Goal: Participate in discussion: Engage in conversation with other users on a specific topic

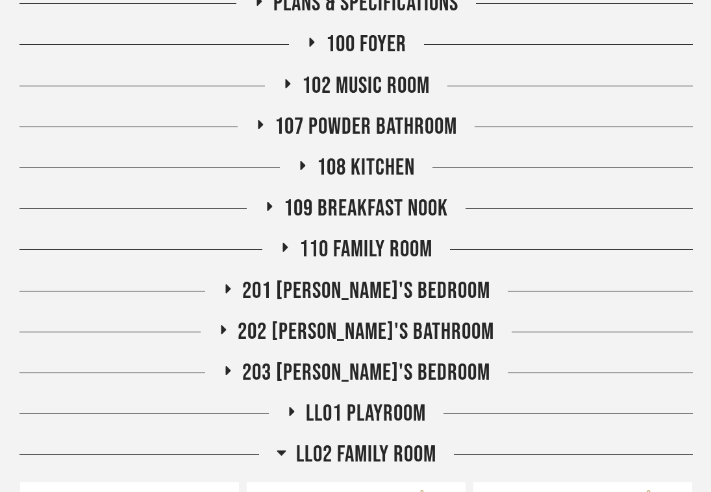
scroll to position [236, 0]
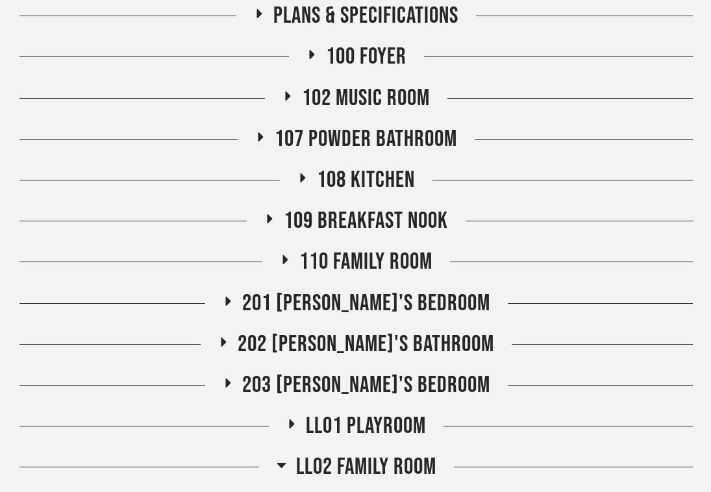
click at [357, 132] on span "107 Powder Bathroom" at bounding box center [366, 139] width 182 height 28
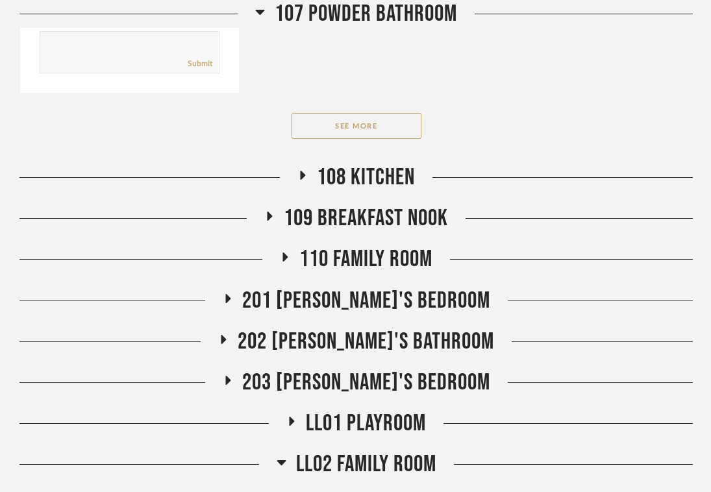
scroll to position [1172, 0]
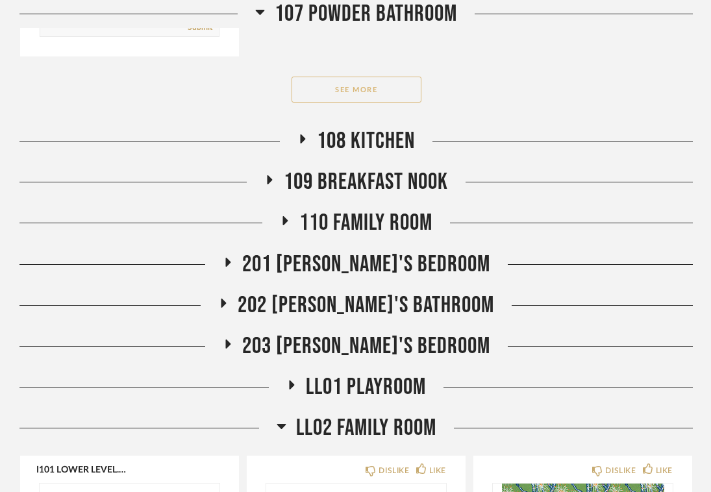
click at [368, 83] on button "See More" at bounding box center [356, 90] width 130 height 26
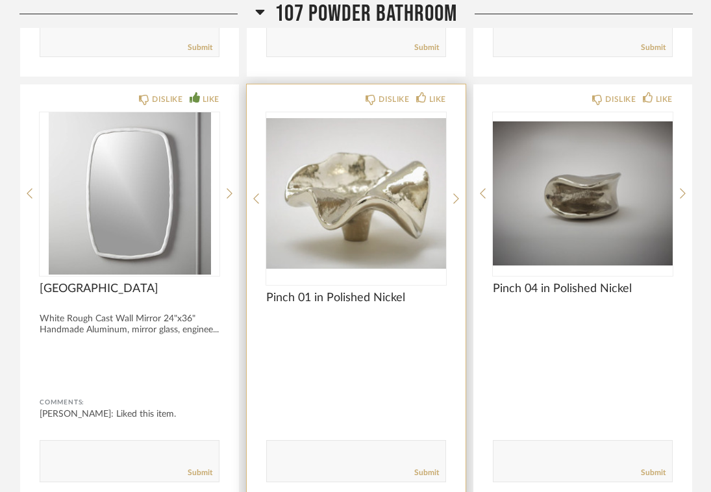
scroll to position [693, 0]
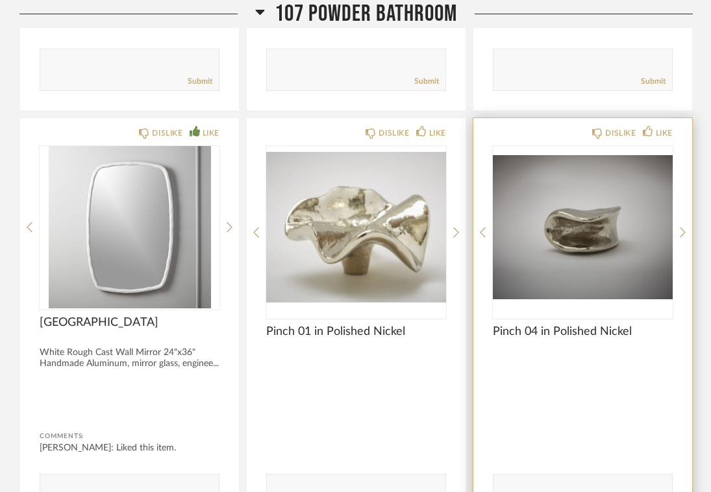
click at [593, 232] on img "0" at bounding box center [583, 227] width 180 height 162
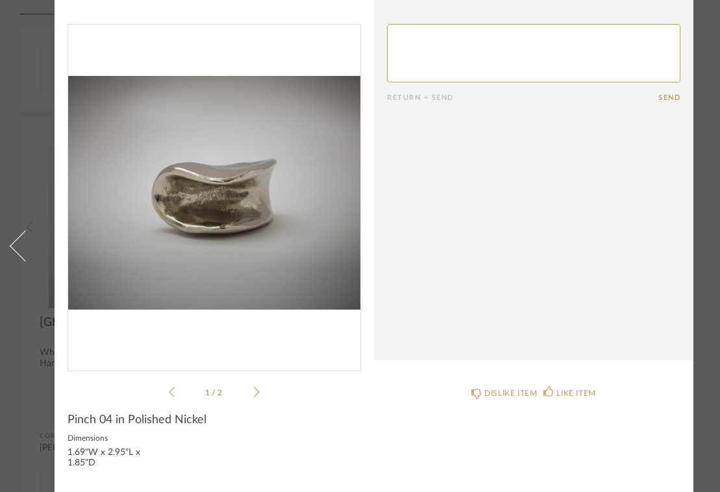
scroll to position [32, 0]
click at [256, 386] on icon at bounding box center [257, 392] width 6 height 12
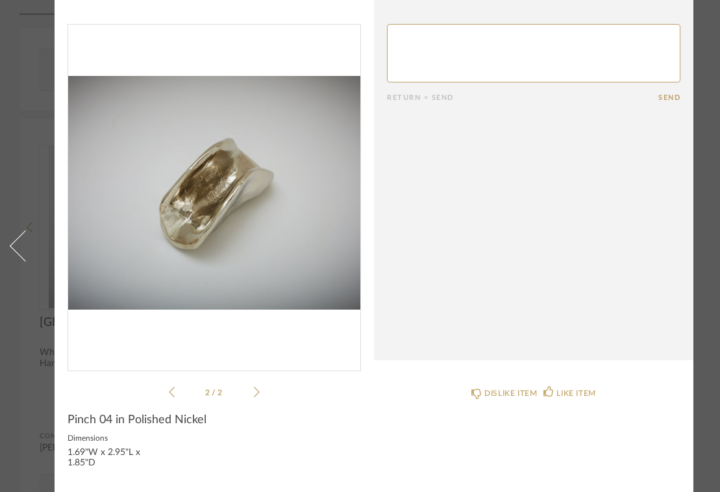
click at [256, 386] on icon at bounding box center [257, 392] width 6 height 12
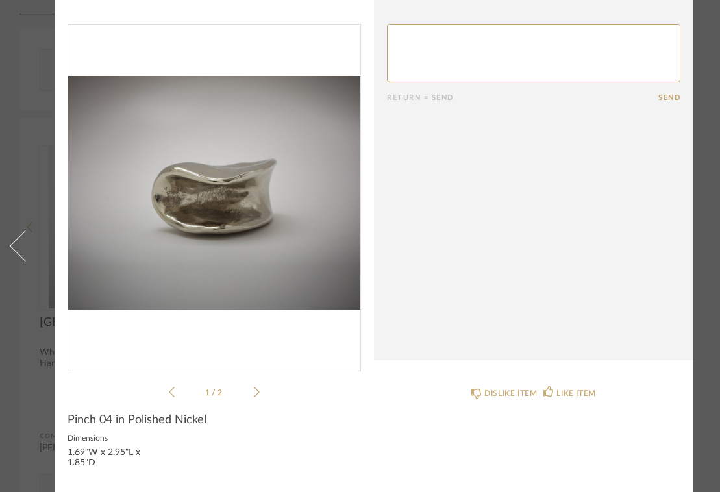
click at [172, 386] on icon at bounding box center [172, 392] width 6 height 12
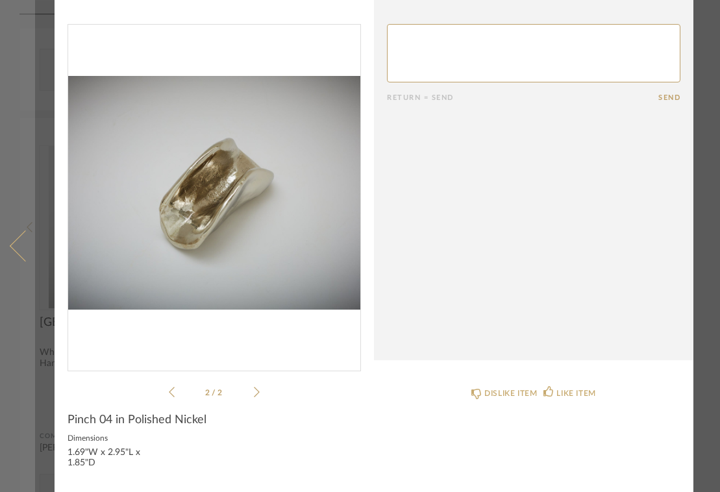
click at [16, 231] on span at bounding box center [25, 245] width 31 height 31
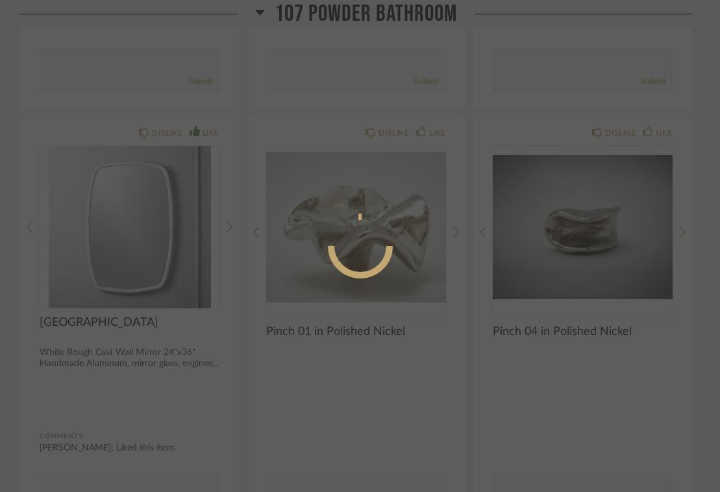
scroll to position [0, 0]
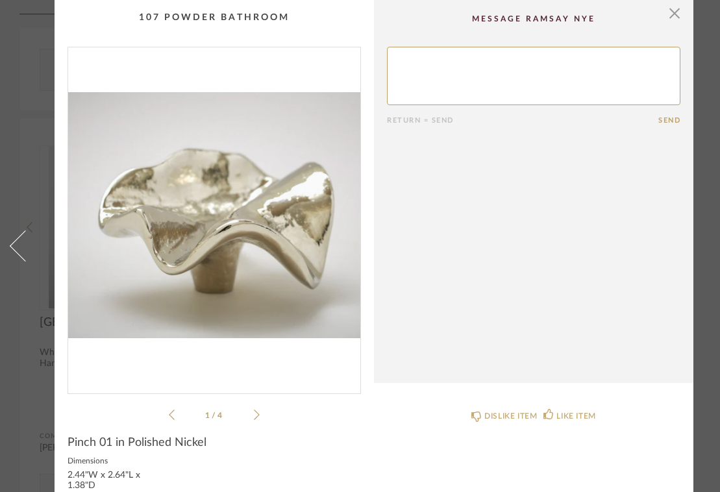
click at [256, 416] on icon at bounding box center [257, 415] width 6 height 12
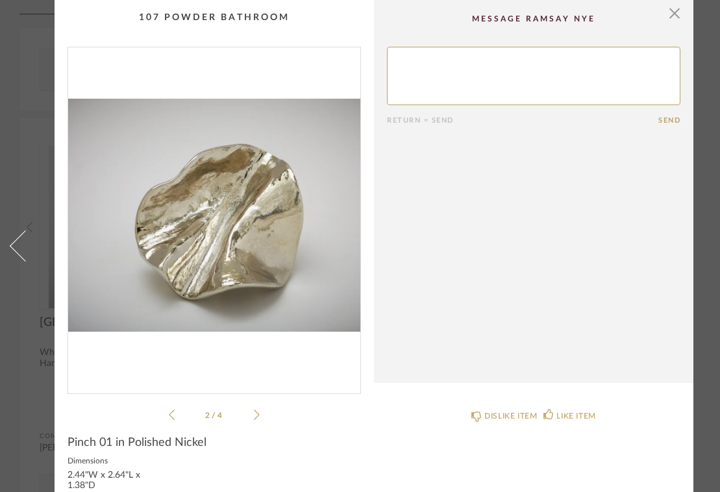
click at [256, 416] on icon at bounding box center [257, 415] width 6 height 12
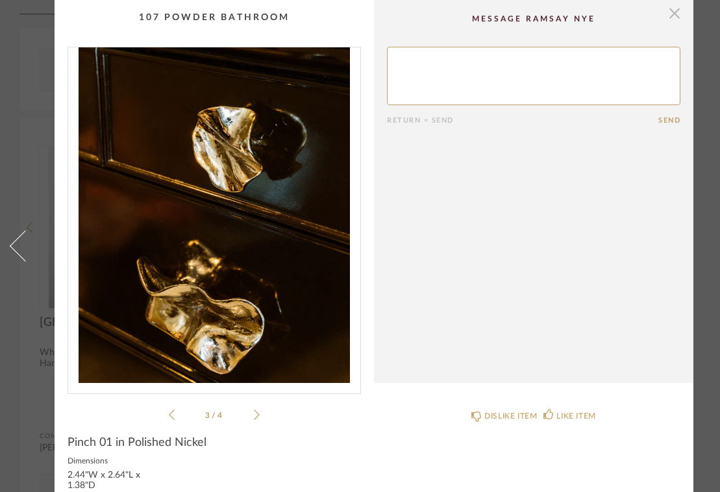
click at [676, 18] on span "button" at bounding box center [674, 13] width 26 height 26
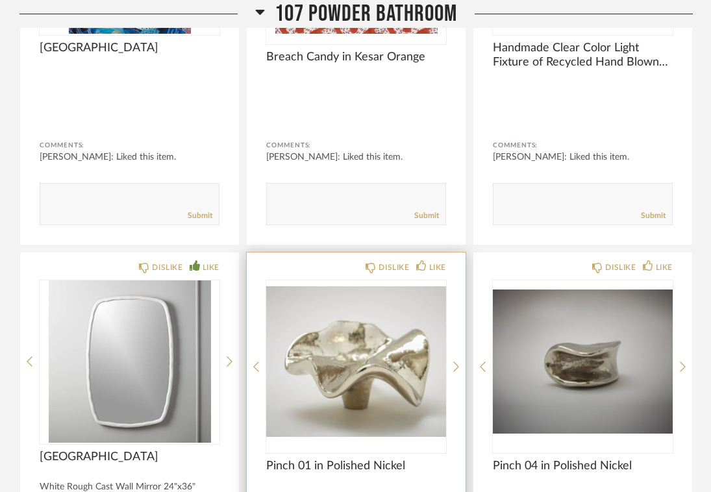
scroll to position [534, 0]
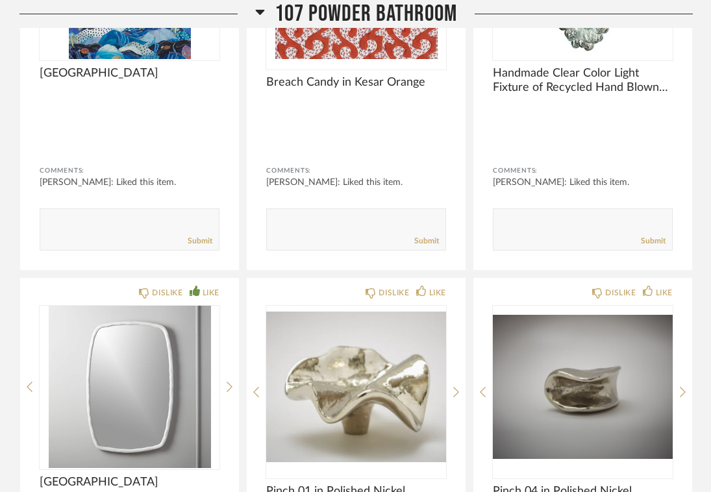
click at [262, 14] on icon at bounding box center [260, 12] width 10 height 16
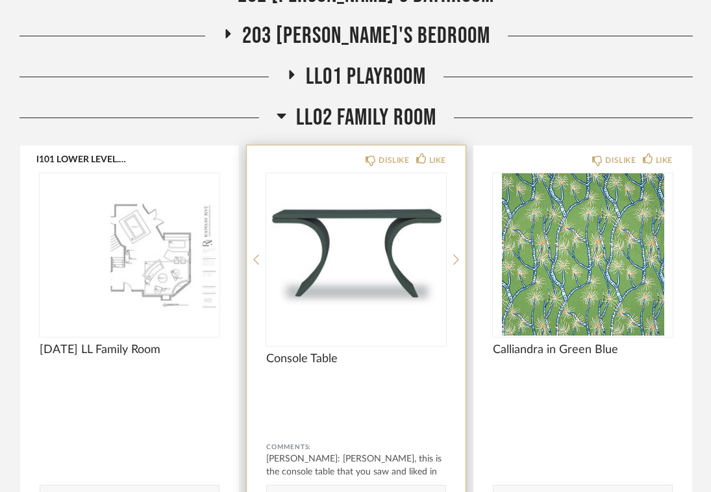
scroll to position [585, 0]
click at [365, 265] on img "0" at bounding box center [356, 254] width 180 height 162
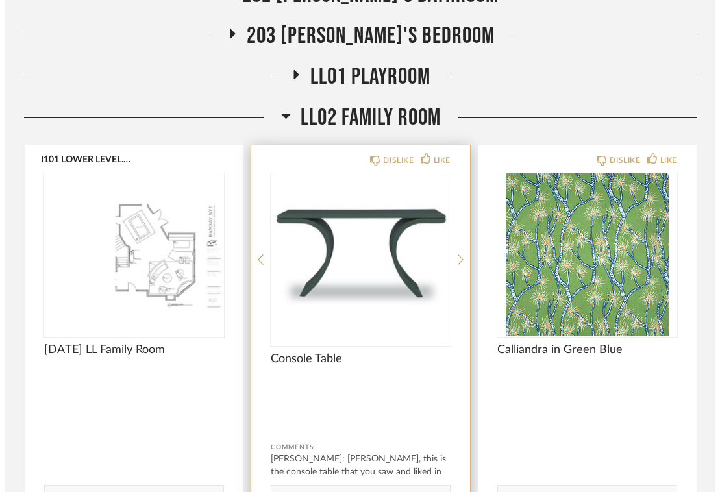
scroll to position [0, 0]
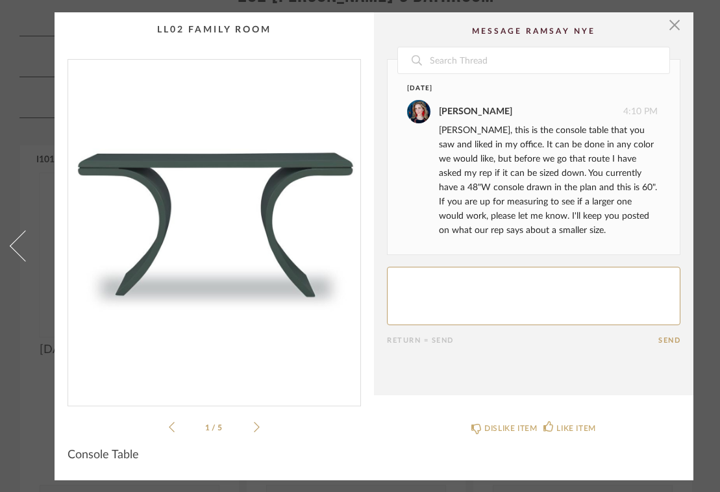
click at [259, 421] on icon at bounding box center [257, 427] width 6 height 12
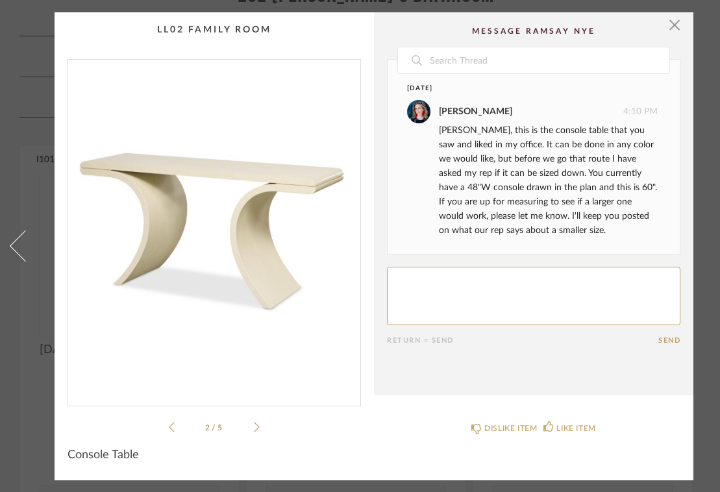
click at [259, 421] on icon at bounding box center [257, 427] width 6 height 12
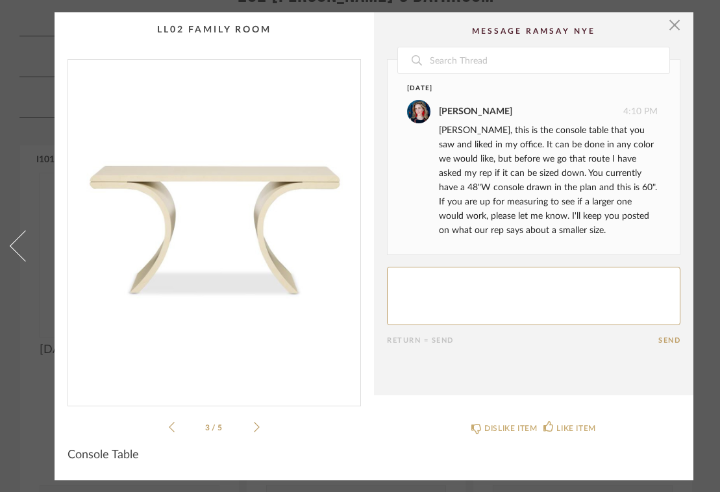
click at [259, 421] on icon at bounding box center [257, 427] width 6 height 12
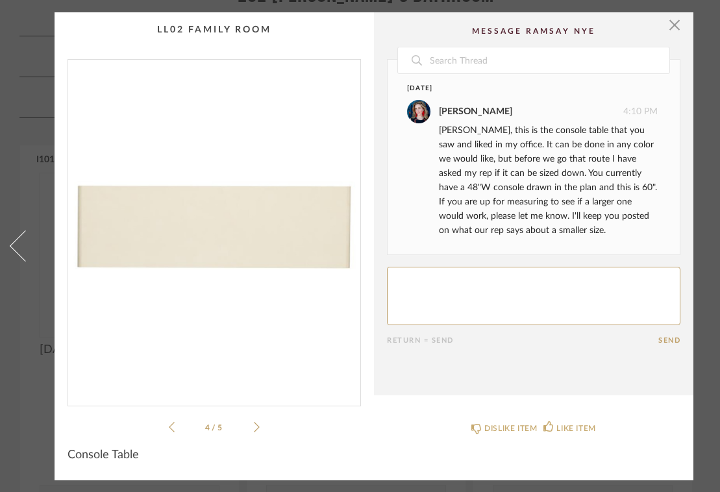
click at [259, 421] on icon at bounding box center [257, 427] width 6 height 12
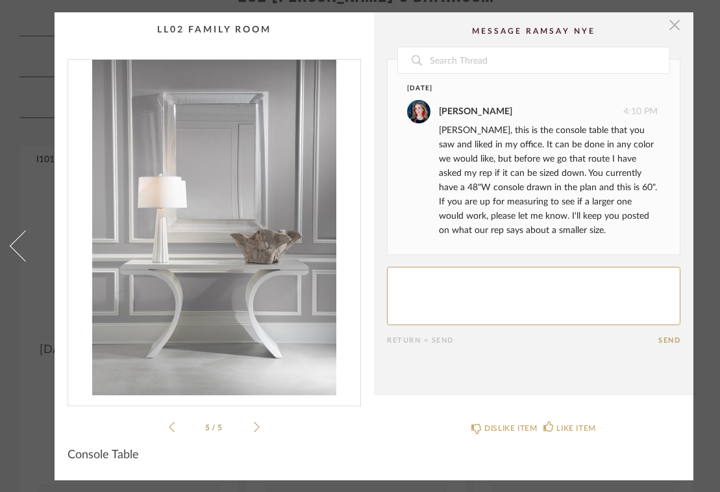
click at [678, 25] on span "button" at bounding box center [674, 25] width 26 height 26
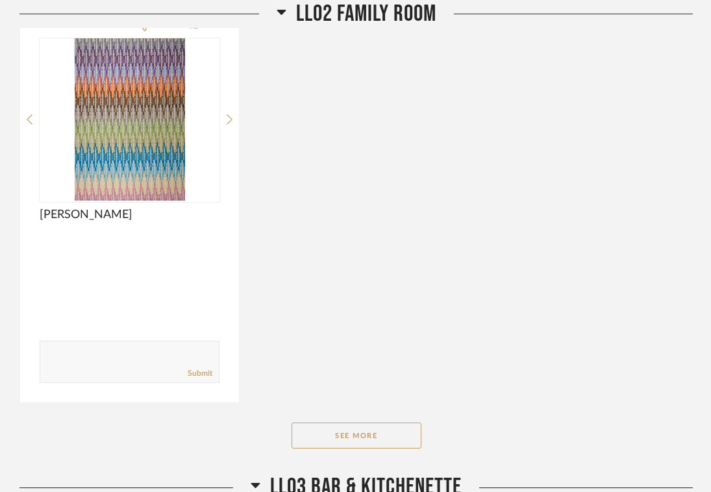
scroll to position [1135, 0]
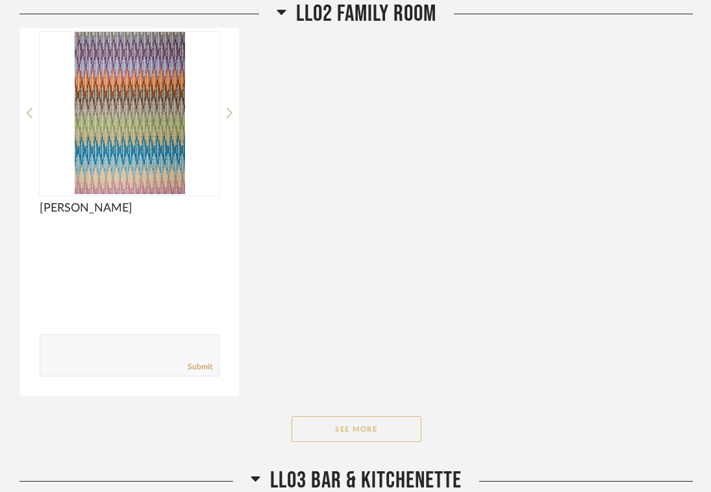
click at [394, 420] on button "See More" at bounding box center [356, 429] width 130 height 26
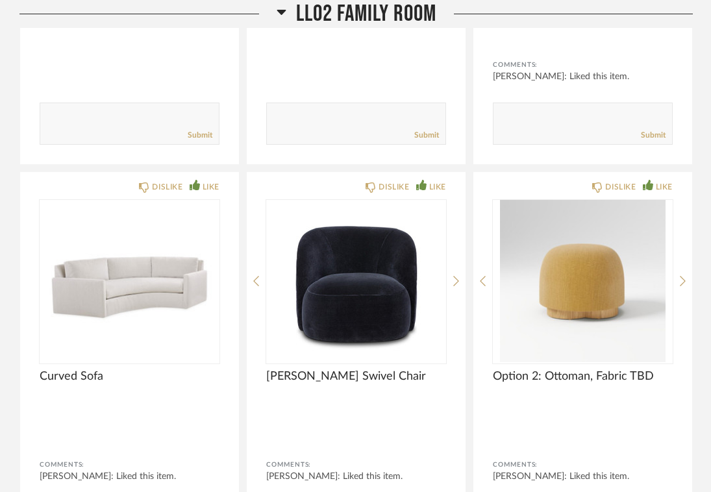
scroll to position [1759, 0]
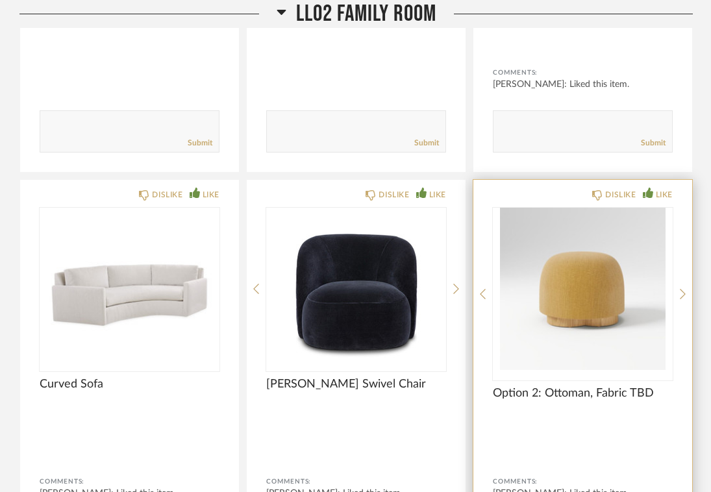
click at [679, 290] on div "DISLIKE LIKE Option 2: Ottoman, Fabric TBD Comments: [PERSON_NAME]: Liked this …" at bounding box center [582, 380] width 219 height 401
click at [567, 303] on img "0" at bounding box center [583, 289] width 180 height 162
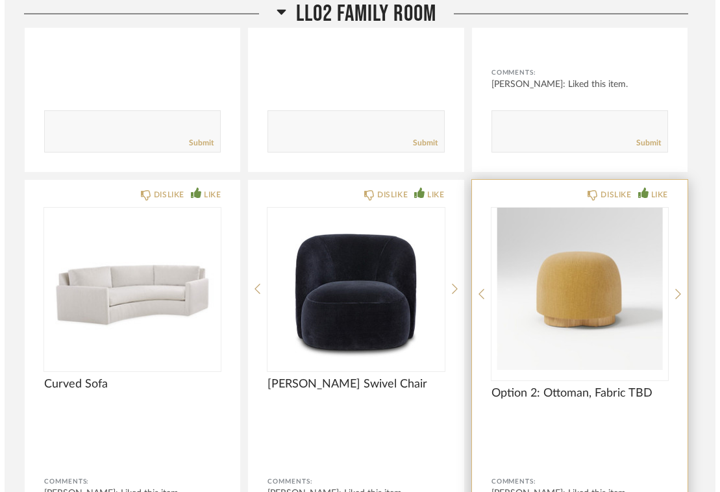
scroll to position [0, 0]
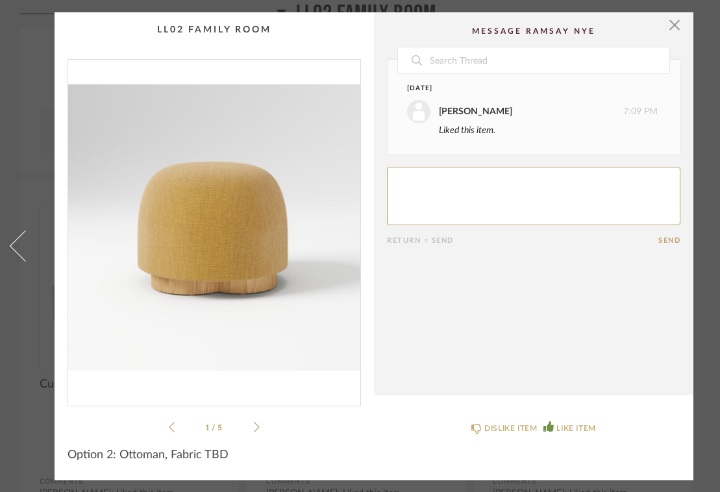
click at [259, 422] on icon at bounding box center [257, 427] width 6 height 10
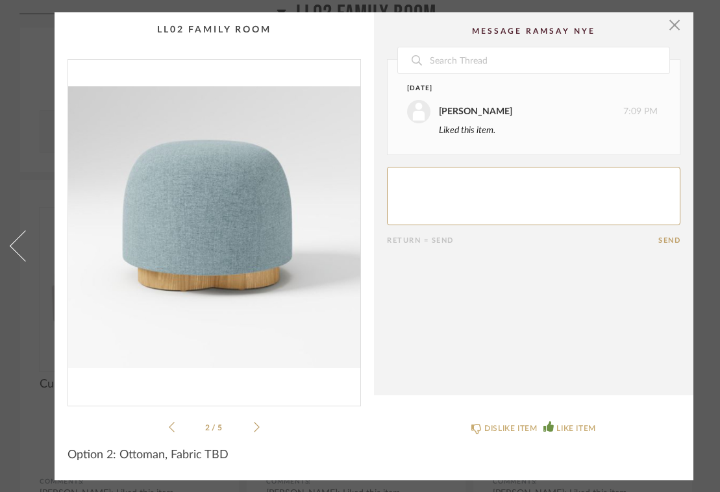
click at [259, 422] on icon at bounding box center [257, 427] width 6 height 10
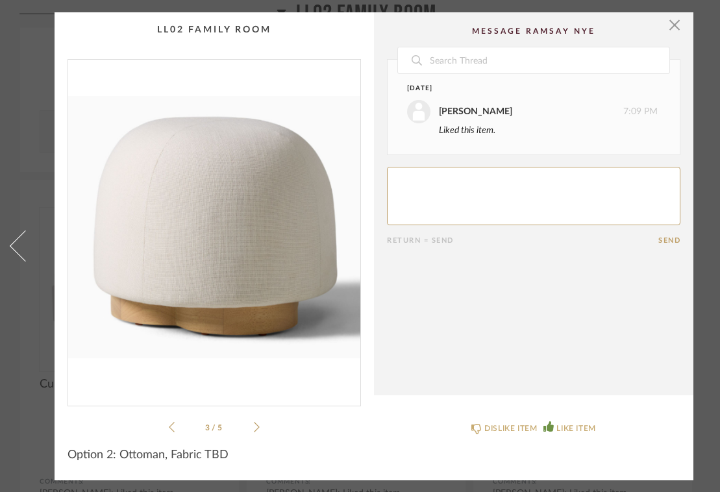
click at [171, 421] on icon at bounding box center [172, 427] width 6 height 12
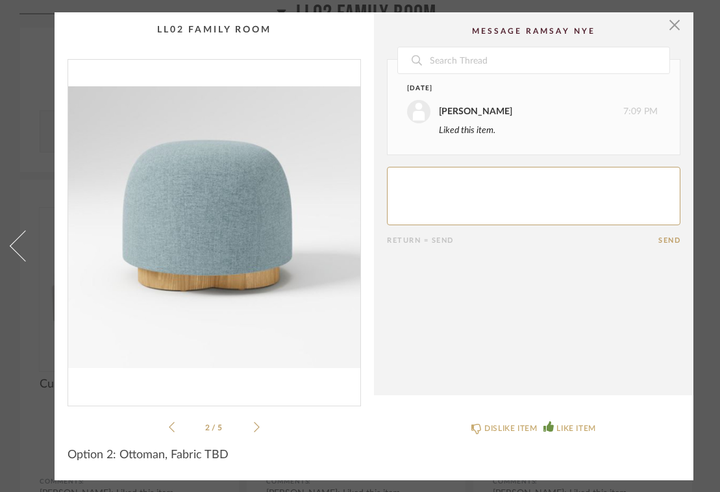
click at [171, 421] on icon at bounding box center [172, 427] width 6 height 12
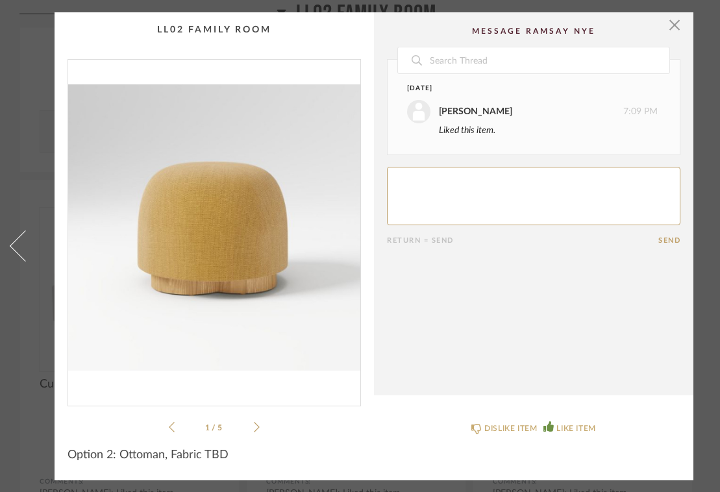
click at [258, 421] on icon at bounding box center [257, 427] width 6 height 12
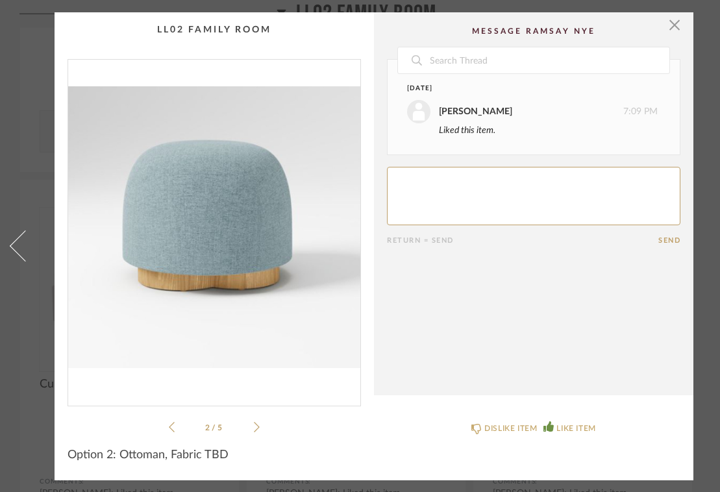
click at [258, 421] on icon at bounding box center [257, 427] width 6 height 12
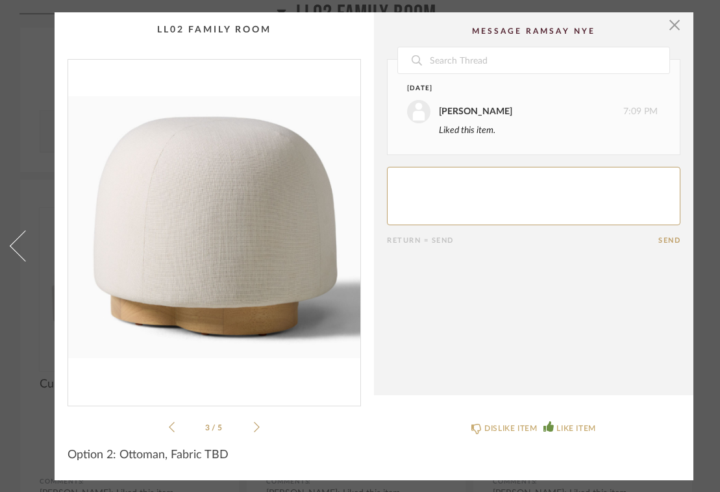
click at [258, 421] on icon at bounding box center [257, 427] width 6 height 12
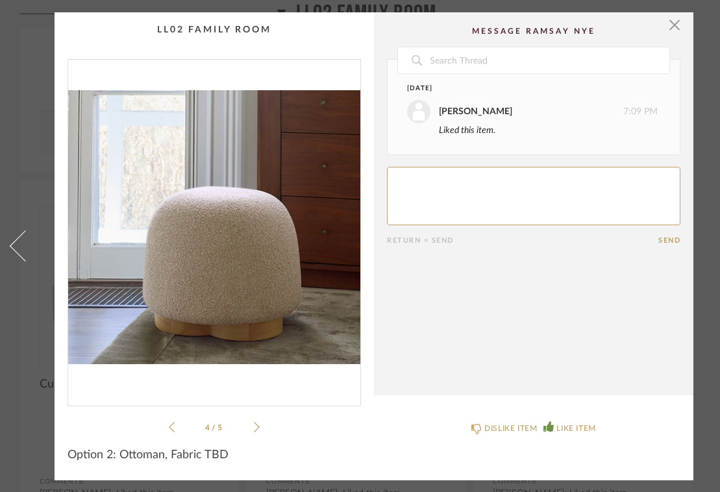
click at [258, 421] on icon at bounding box center [257, 427] width 6 height 12
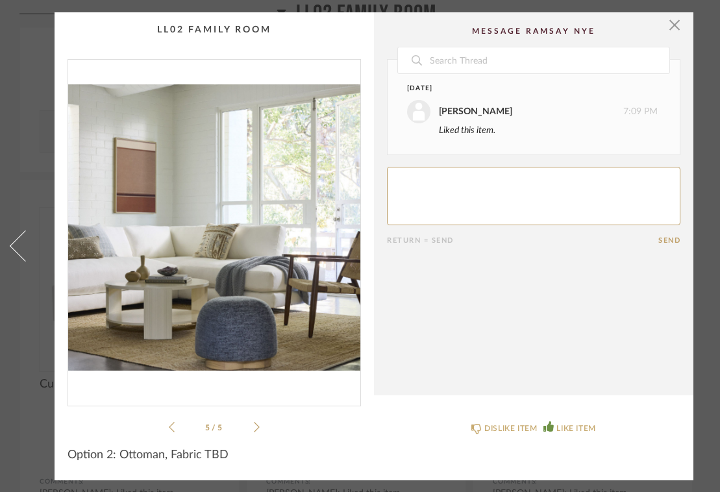
click at [258, 421] on icon at bounding box center [257, 427] width 6 height 12
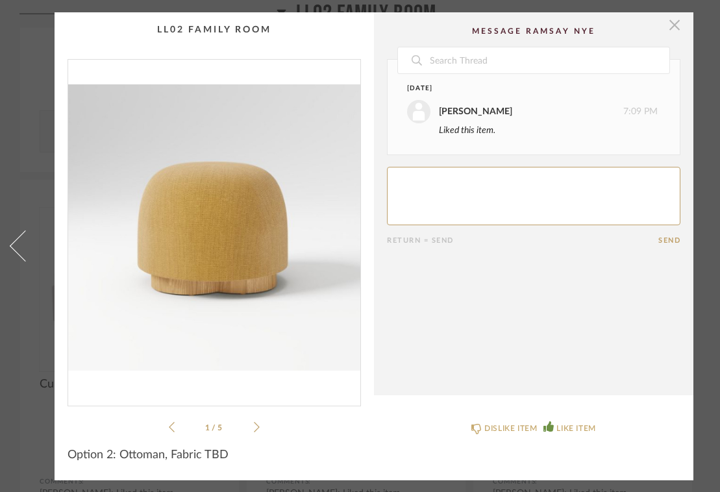
click at [677, 22] on span "button" at bounding box center [674, 25] width 26 height 26
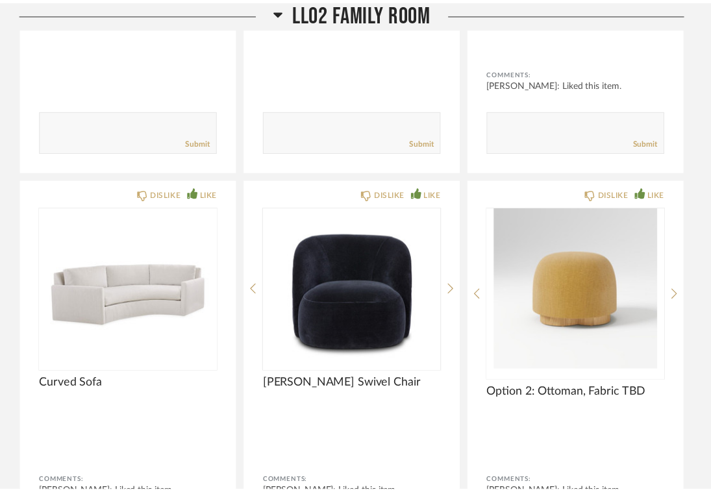
scroll to position [1759, 0]
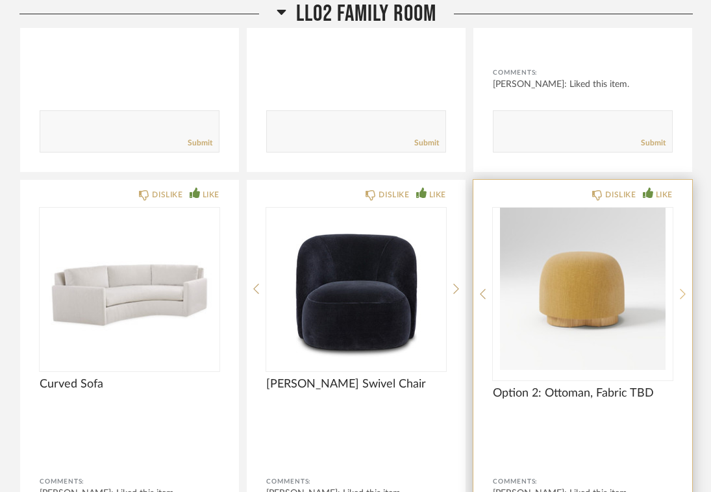
click at [684, 292] on icon at bounding box center [683, 294] width 6 height 12
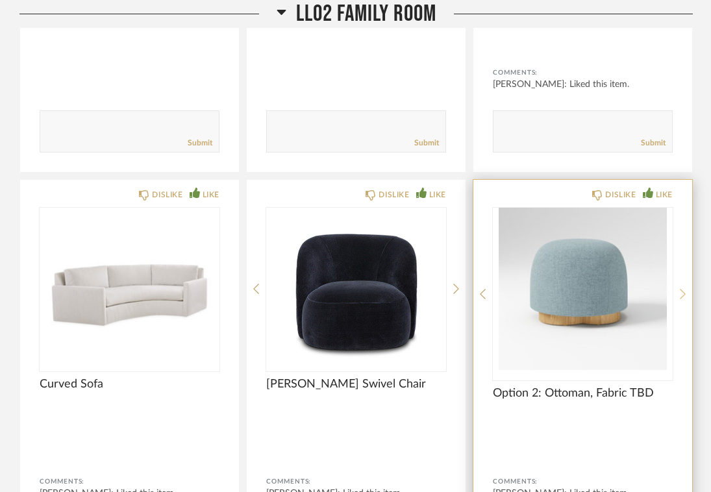
click at [684, 292] on icon at bounding box center [683, 294] width 6 height 12
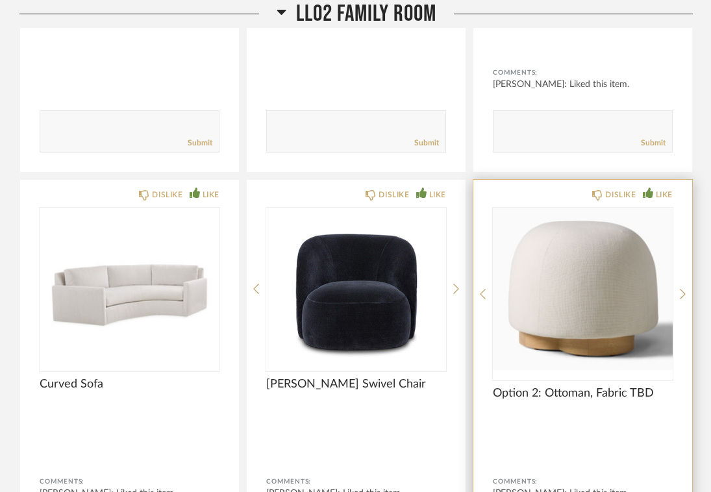
click at [488, 294] on div "DISLIKE LIKE Option 2: Ottoman, Fabric TBD Comments: [PERSON_NAME]: Liked this …" at bounding box center [582, 380] width 219 height 401
click at [486, 294] on div "DISLIKE LIKE Option 2: Ottoman, Fabric TBD Comments: [PERSON_NAME]: Liked this …" at bounding box center [582, 380] width 219 height 401
click at [480, 291] on icon at bounding box center [483, 294] width 6 height 12
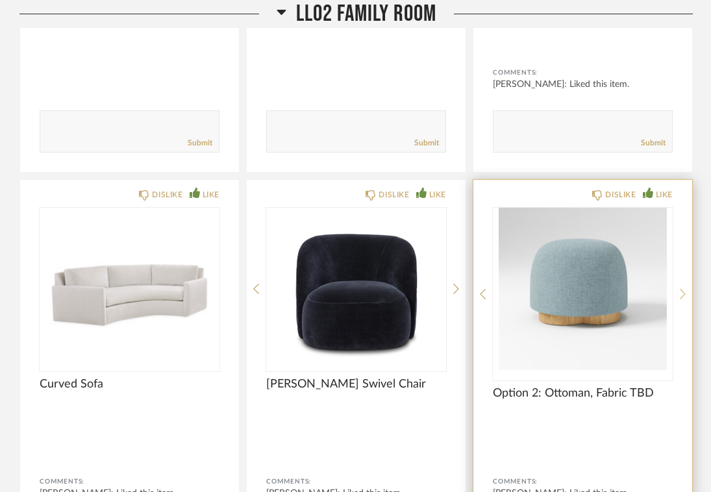
click at [683, 293] on icon at bounding box center [683, 294] width 6 height 12
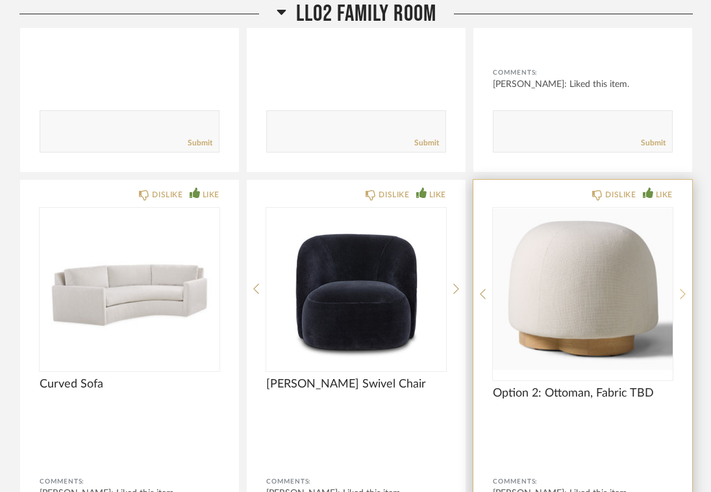
click at [683, 293] on icon at bounding box center [683, 294] width 6 height 12
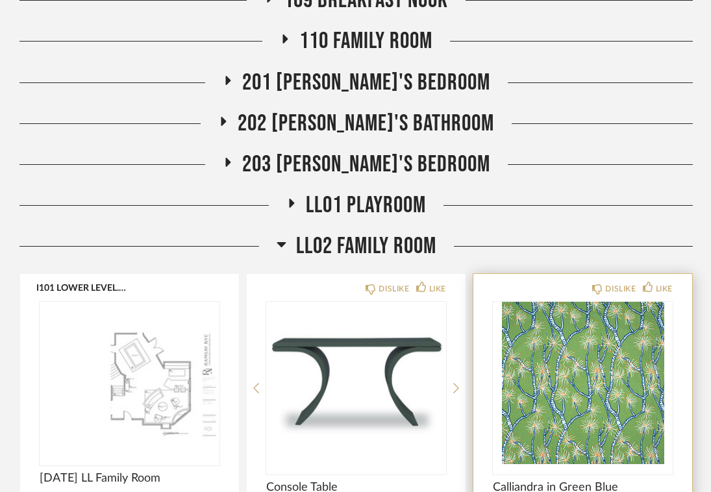
scroll to position [436, 0]
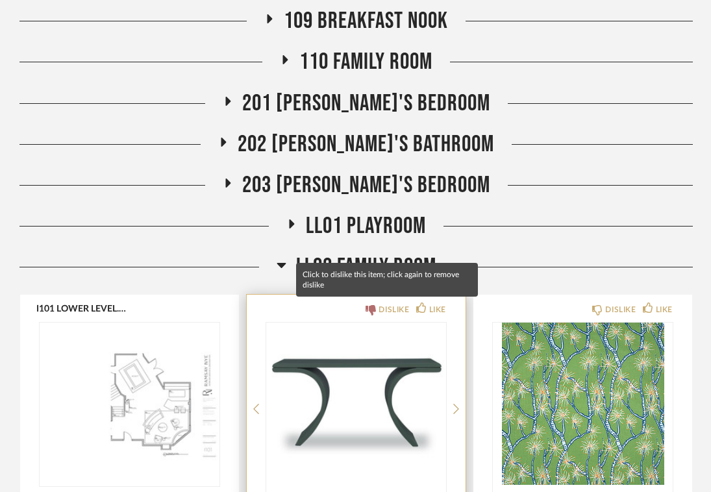
click at [384, 308] on div "DISLIKE" at bounding box center [393, 309] width 31 height 13
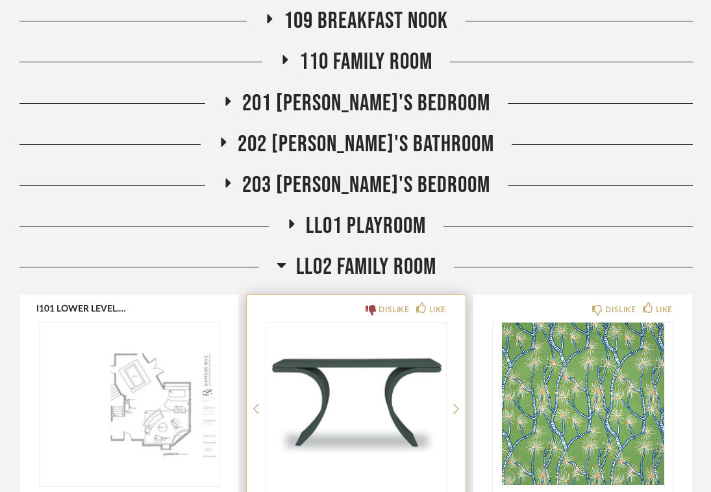
click at [378, 382] on img "0" at bounding box center [356, 404] width 180 height 162
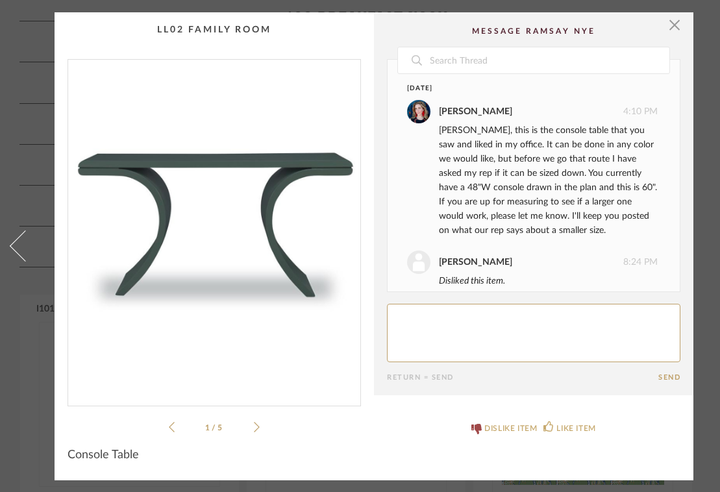
scroll to position [14, 0]
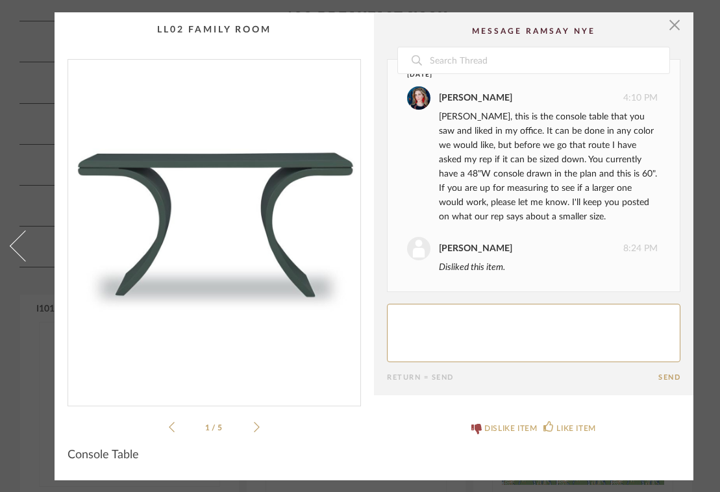
click at [438, 317] on textarea at bounding box center [533, 333] width 293 height 58
type textarea "When I imaging this console table in the space, I am not sure I am a fan of it."
click at [665, 373] on button "Send" at bounding box center [669, 377] width 22 height 8
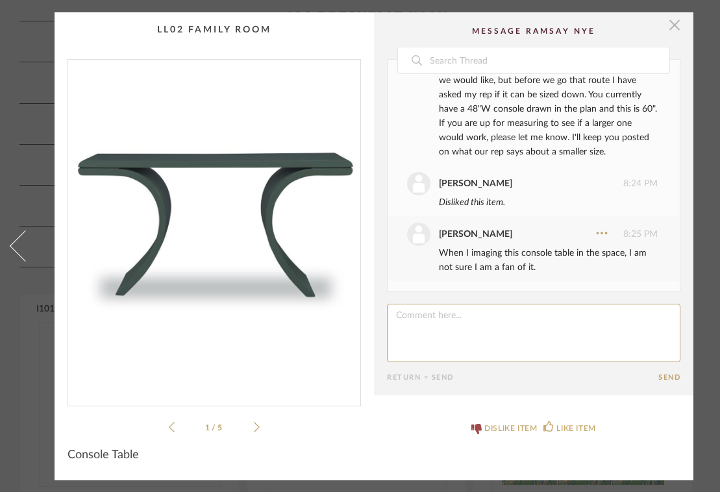
click at [678, 20] on span "button" at bounding box center [674, 25] width 26 height 26
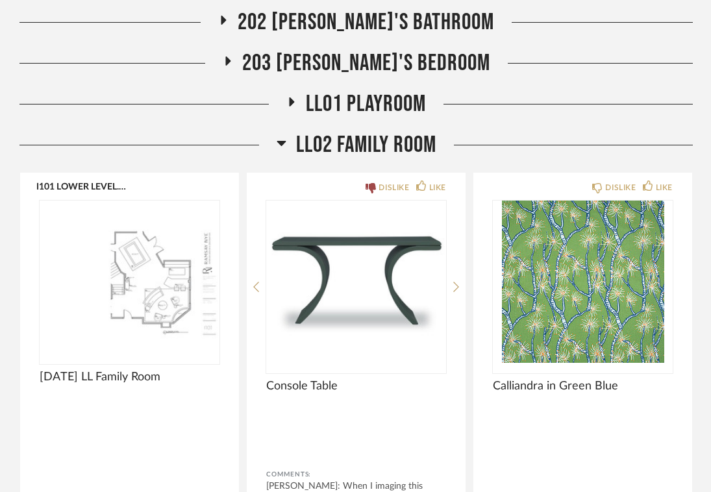
scroll to position [549, 0]
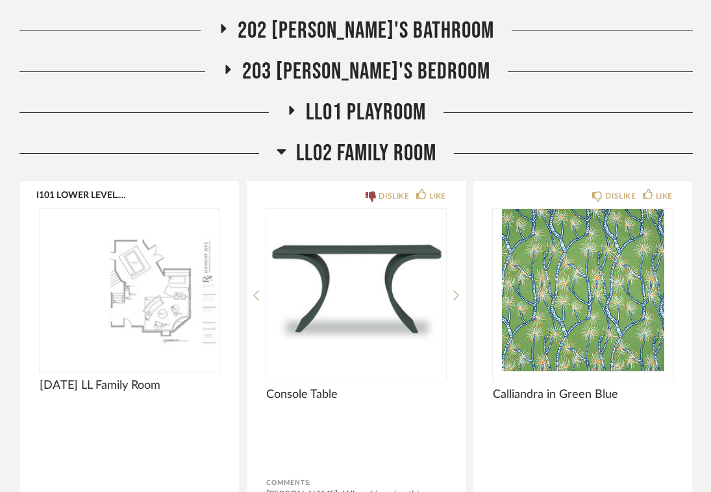
click at [280, 154] on icon at bounding box center [282, 151] width 10 height 16
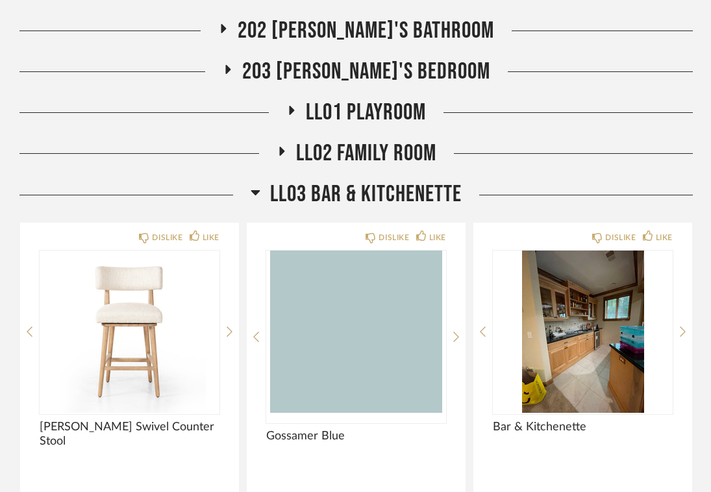
click at [292, 108] on icon at bounding box center [292, 110] width 5 height 9
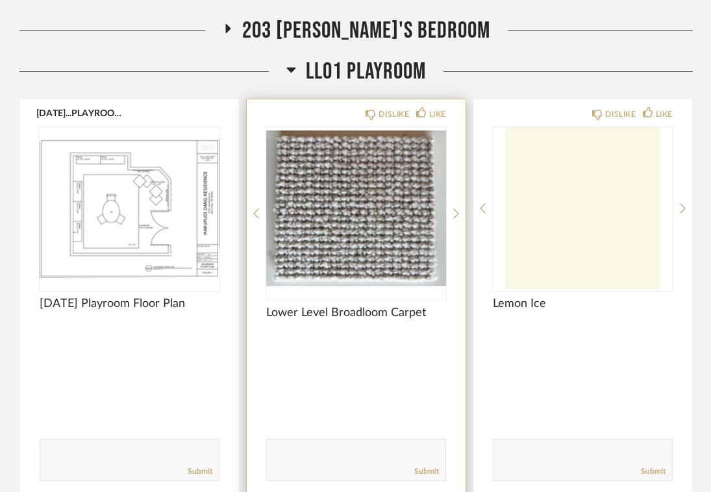
scroll to position [564, 0]
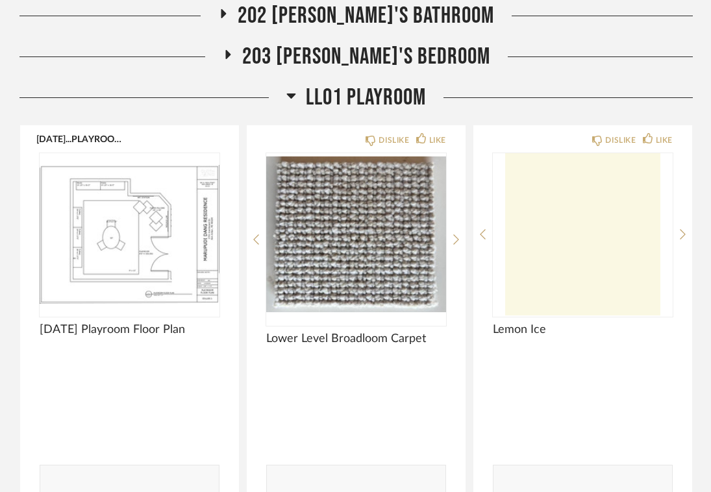
click at [287, 97] on icon at bounding box center [291, 96] width 10 height 16
